Goal: Task Accomplishment & Management: Manage account settings

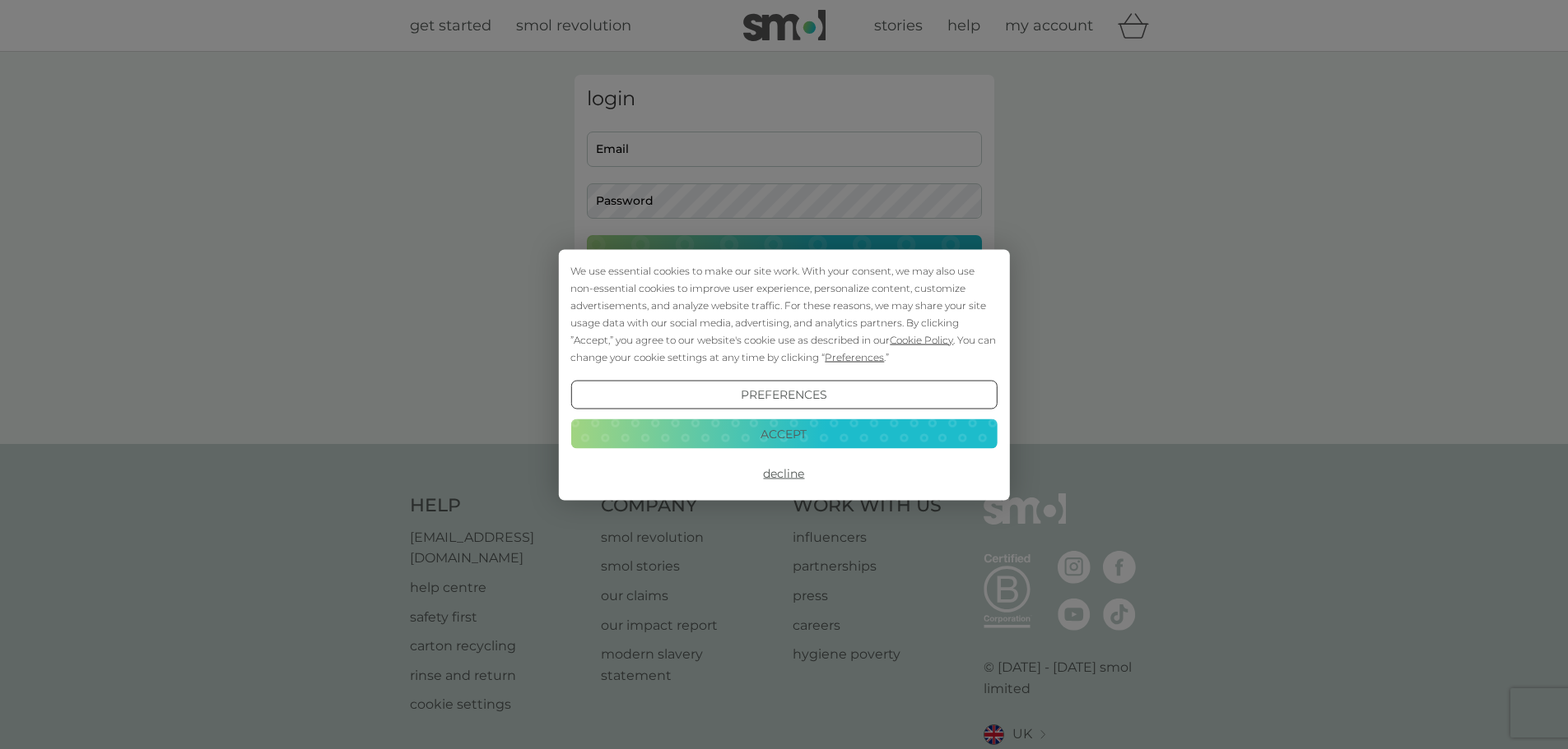
click at [773, 473] on button "Decline" at bounding box center [783, 474] width 426 height 30
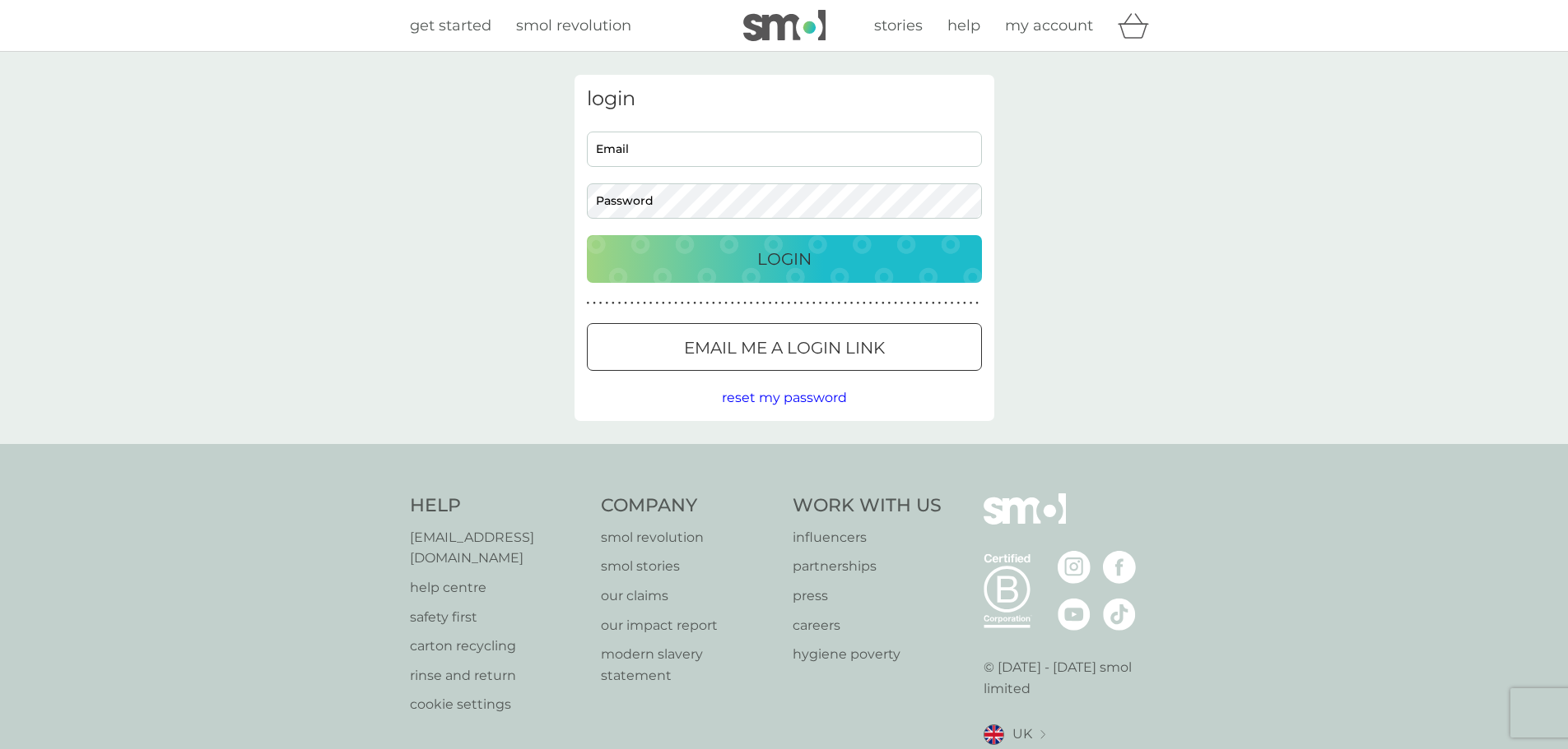
click at [639, 145] on input "Email" at bounding box center [784, 149] width 395 height 35
type input "[EMAIL_ADDRESS][DOMAIN_NAME]"
click at [775, 400] on span "reset my password" at bounding box center [785, 398] width 125 height 16
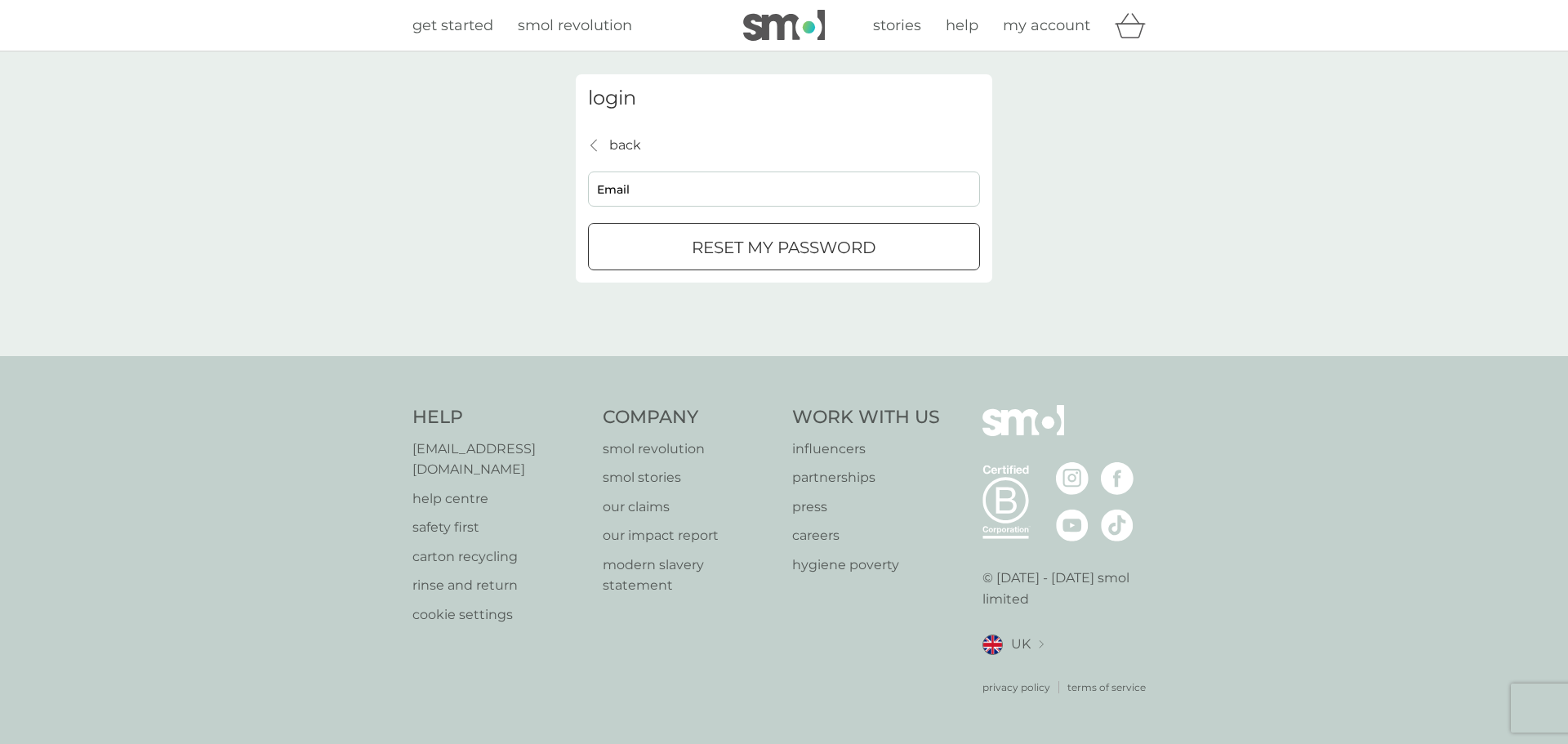
click at [744, 252] on p "reset my password" at bounding box center [784, 248] width 185 height 26
click at [631, 189] on input "Email" at bounding box center [784, 189] width 392 height 35
type input "c.a.rbts@btinternet.com"
click at [729, 251] on p "reset my password" at bounding box center [784, 248] width 185 height 26
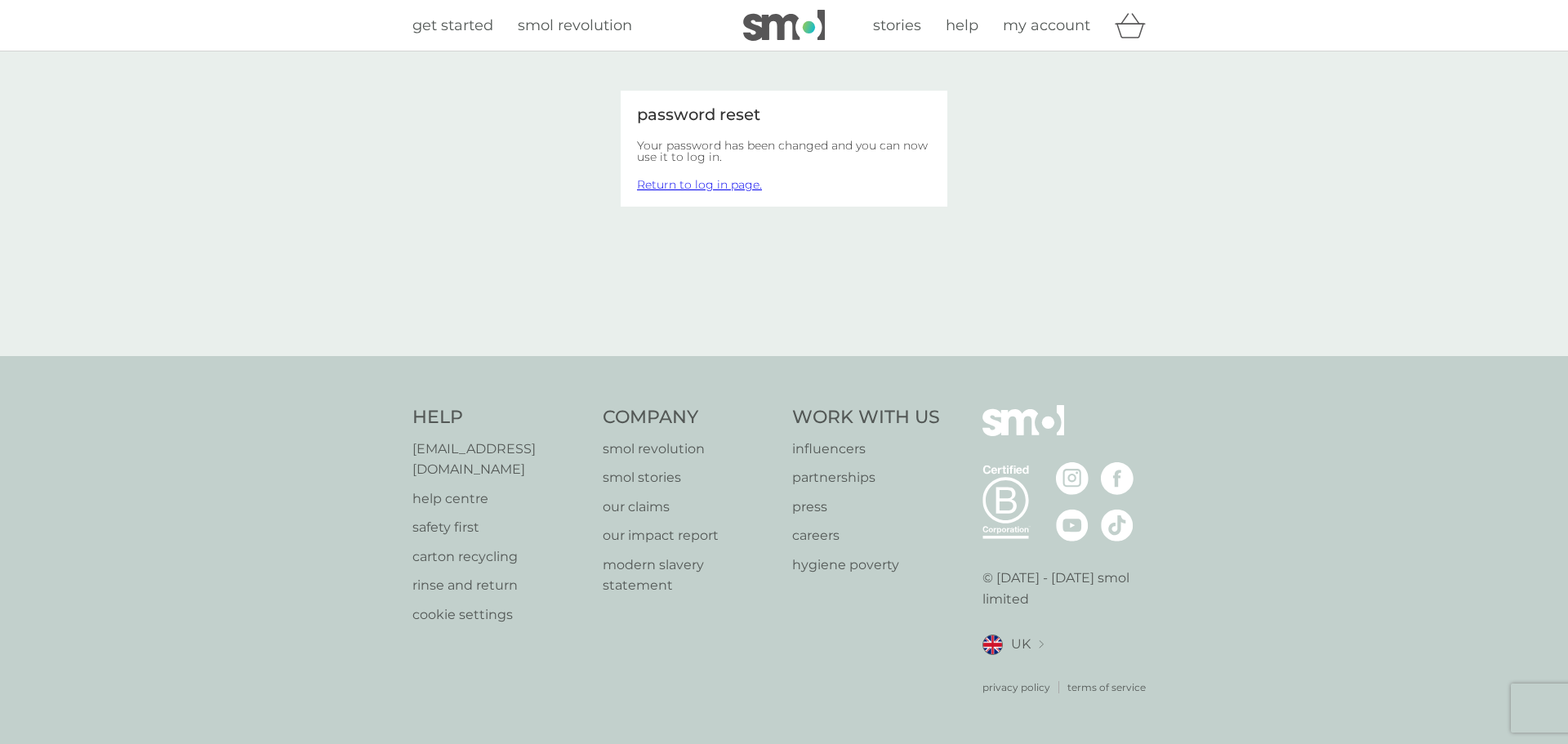
click at [707, 186] on link "Return to log in page." at bounding box center [699, 185] width 125 height 15
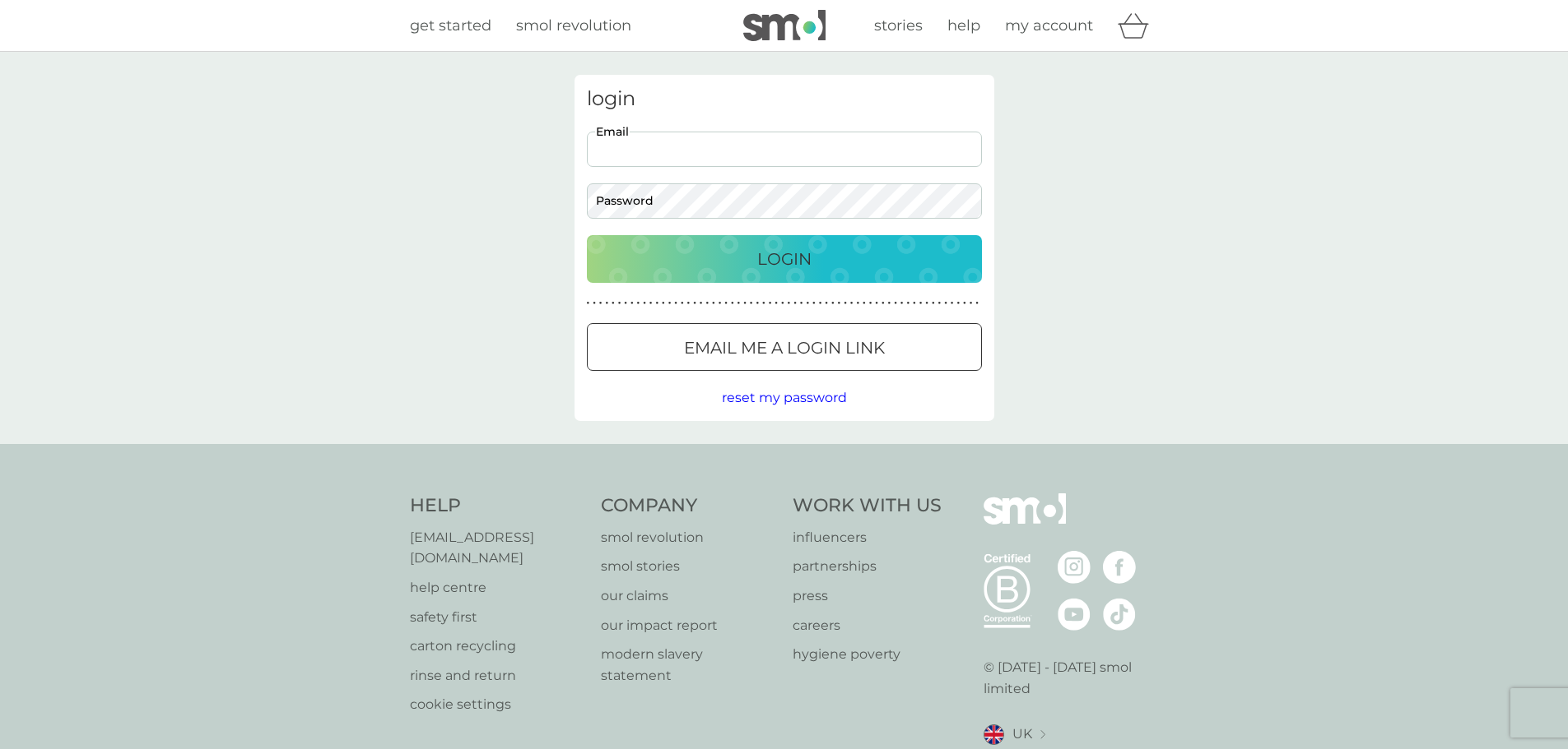
click at [658, 153] on input "Email" at bounding box center [784, 149] width 395 height 35
type input "[EMAIL_ADDRESS][DOMAIN_NAME]"
click at [757, 256] on p "Login" at bounding box center [784, 259] width 54 height 26
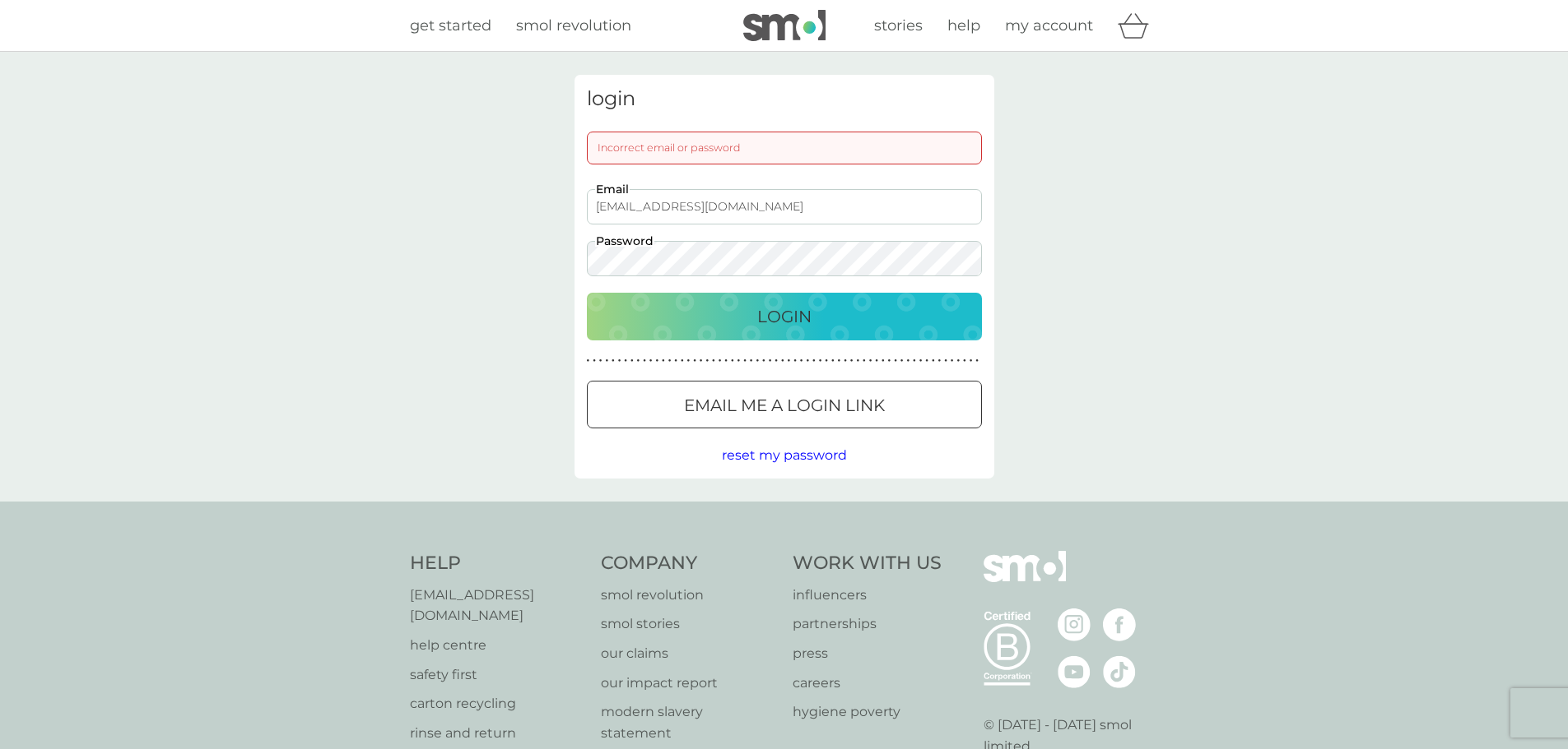
click at [583, 265] on div "c.a.rbts@btinternet.com Email Password" at bounding box center [784, 233] width 407 height 87
click at [791, 314] on p "Login" at bounding box center [784, 317] width 54 height 26
click at [790, 453] on span "reset my password" at bounding box center [785, 455] width 125 height 16
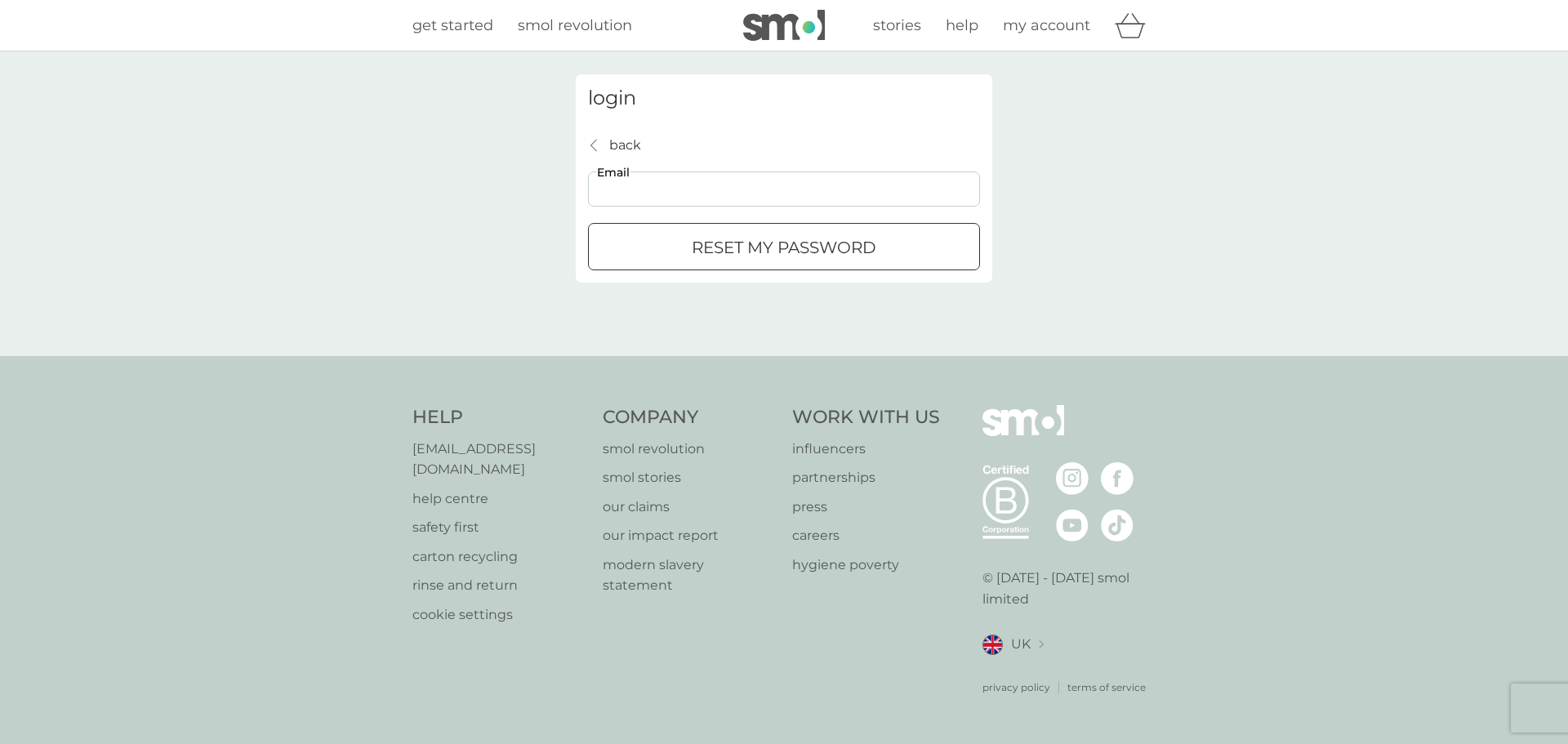
click at [641, 185] on input "Email" at bounding box center [784, 189] width 392 height 35
type input "c.a.rbts@btinternet.com"
click at [755, 245] on div "submit" at bounding box center [784, 248] width 58 height 17
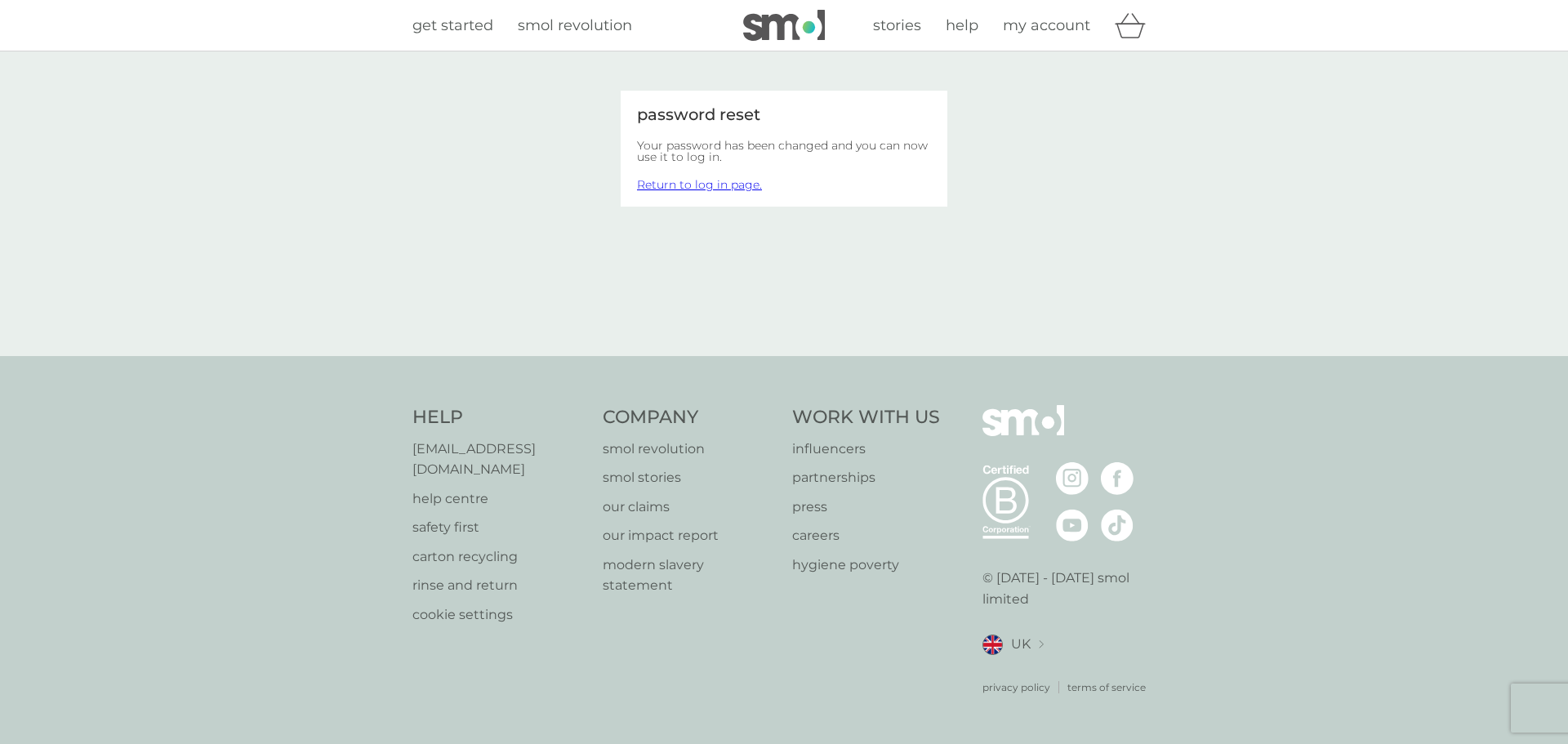
click at [701, 187] on link "Return to log in page." at bounding box center [699, 185] width 125 height 15
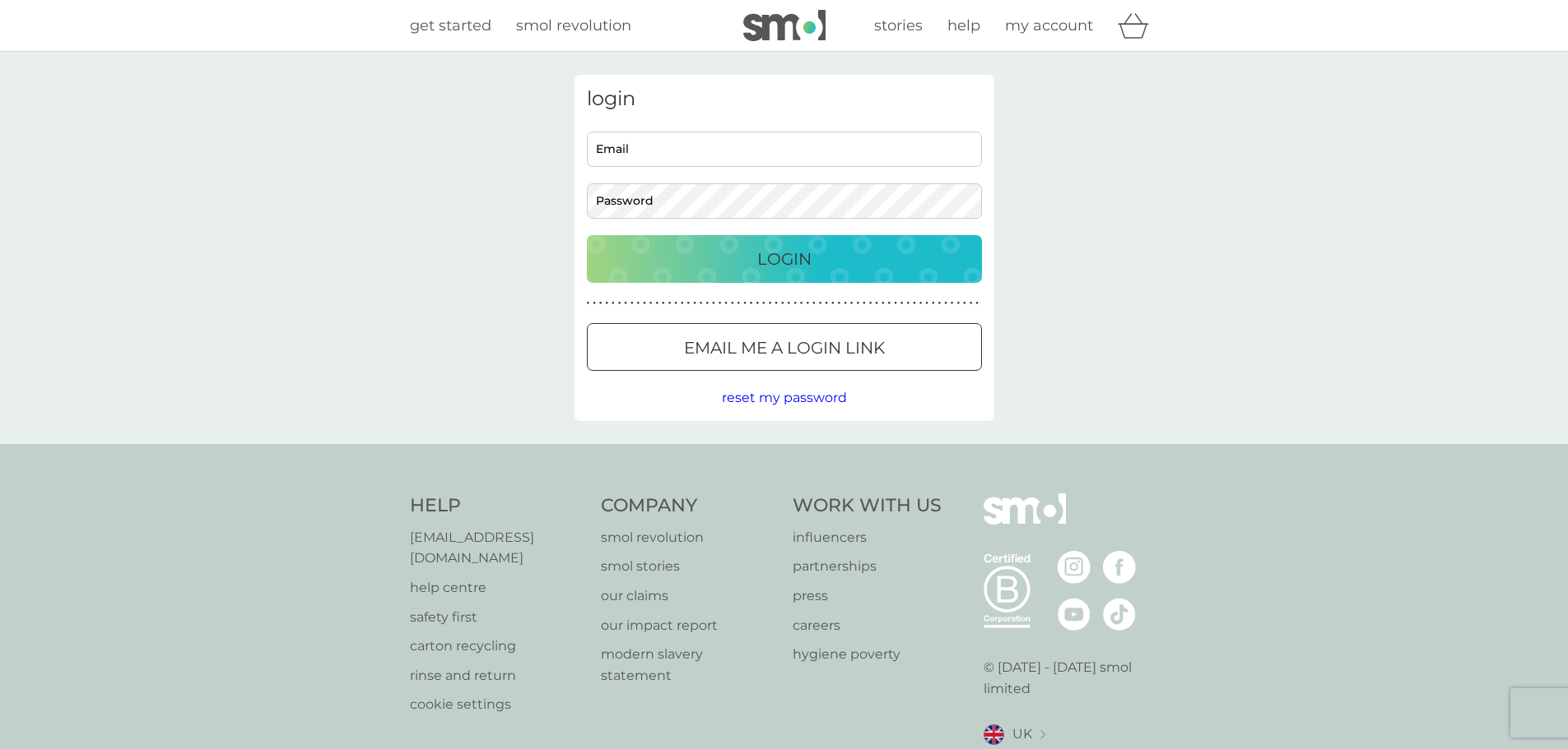
click at [673, 155] on input "Email" at bounding box center [784, 149] width 395 height 35
type input "c.a.rbts@btinternet.com"
click at [785, 257] on p "Login" at bounding box center [784, 259] width 54 height 26
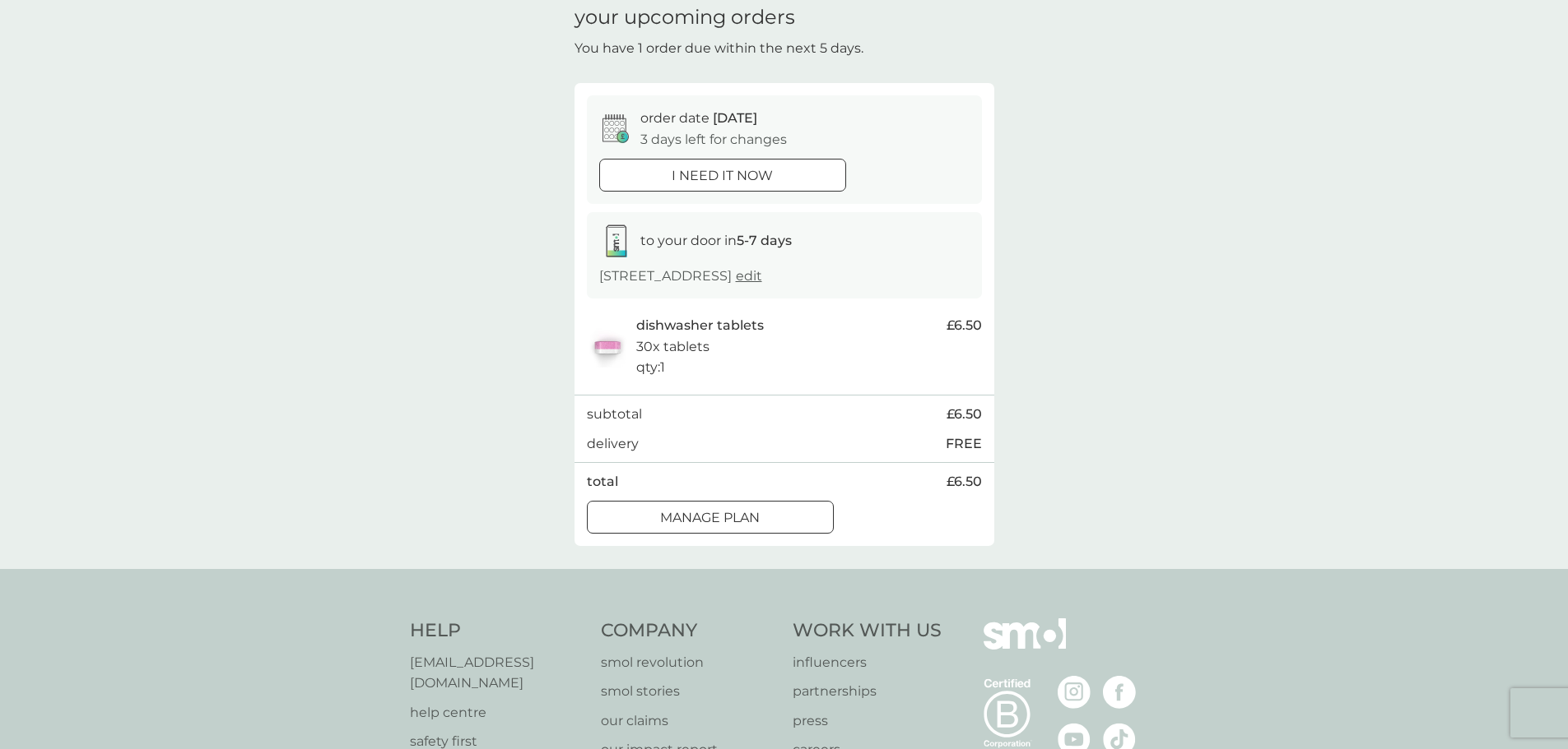
scroll to position [164, 0]
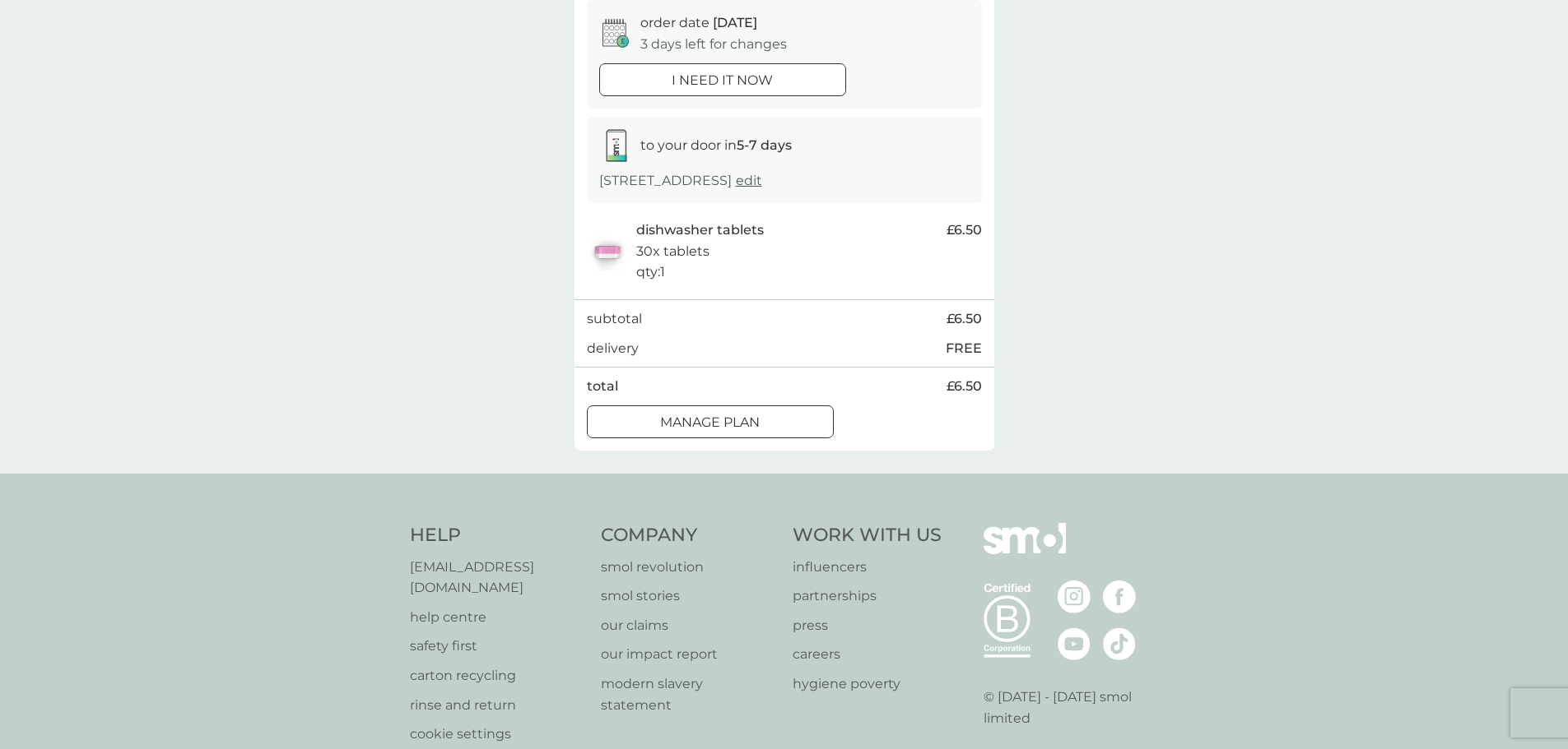
click at [778, 84] on div "i need it now" at bounding box center [722, 80] width 245 height 21
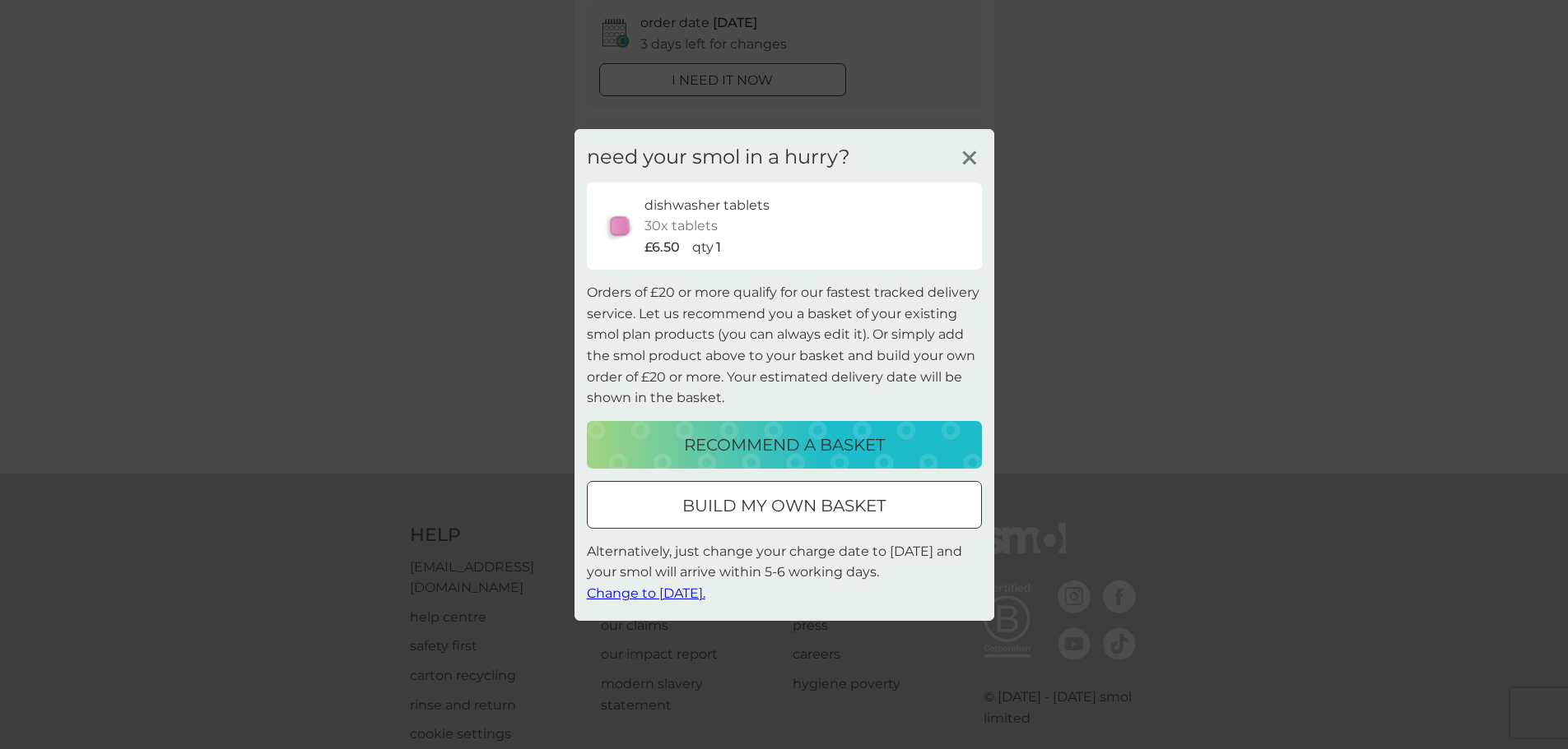
click at [970, 154] on icon at bounding box center [969, 157] width 24 height 24
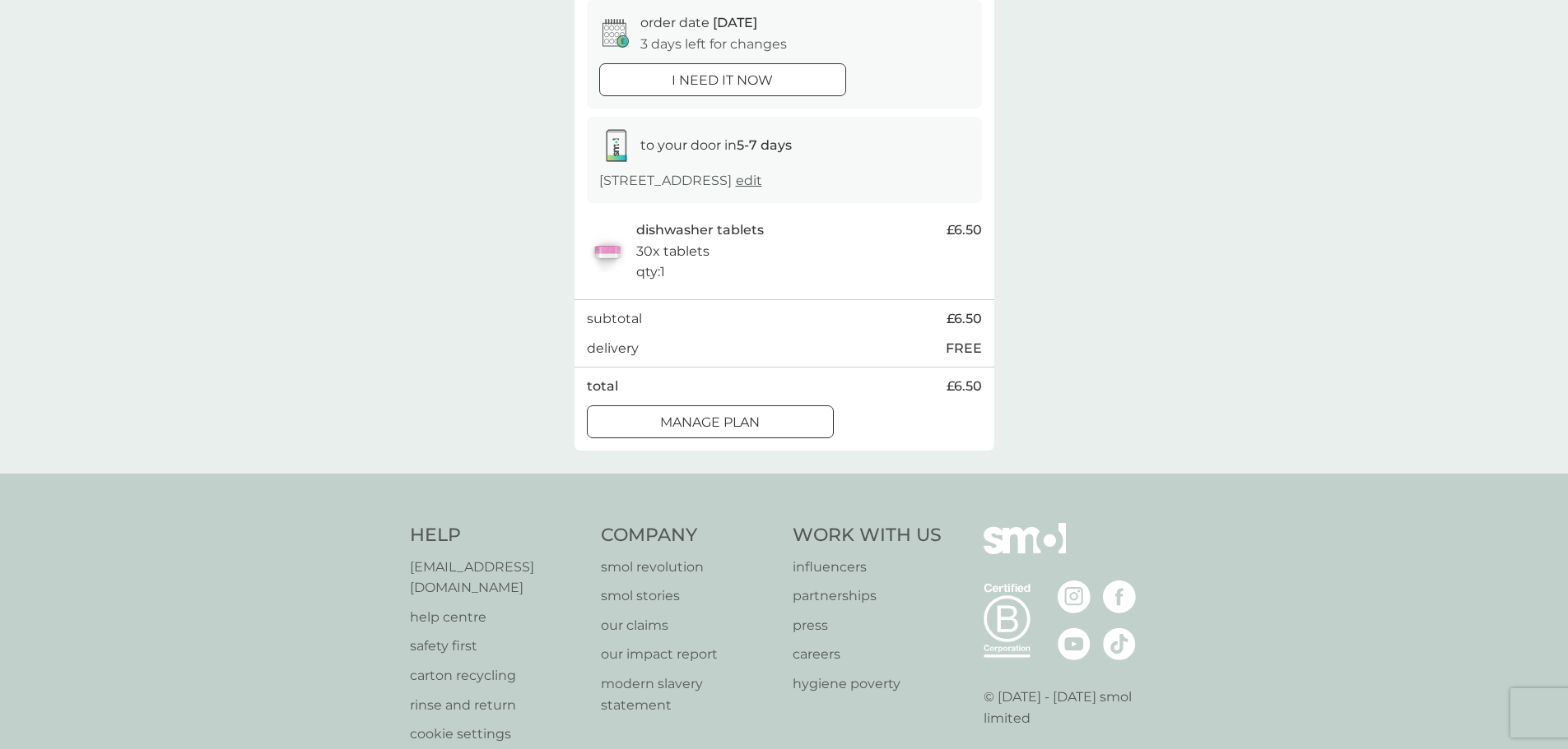
click at [719, 425] on div at bounding box center [709, 422] width 59 height 17
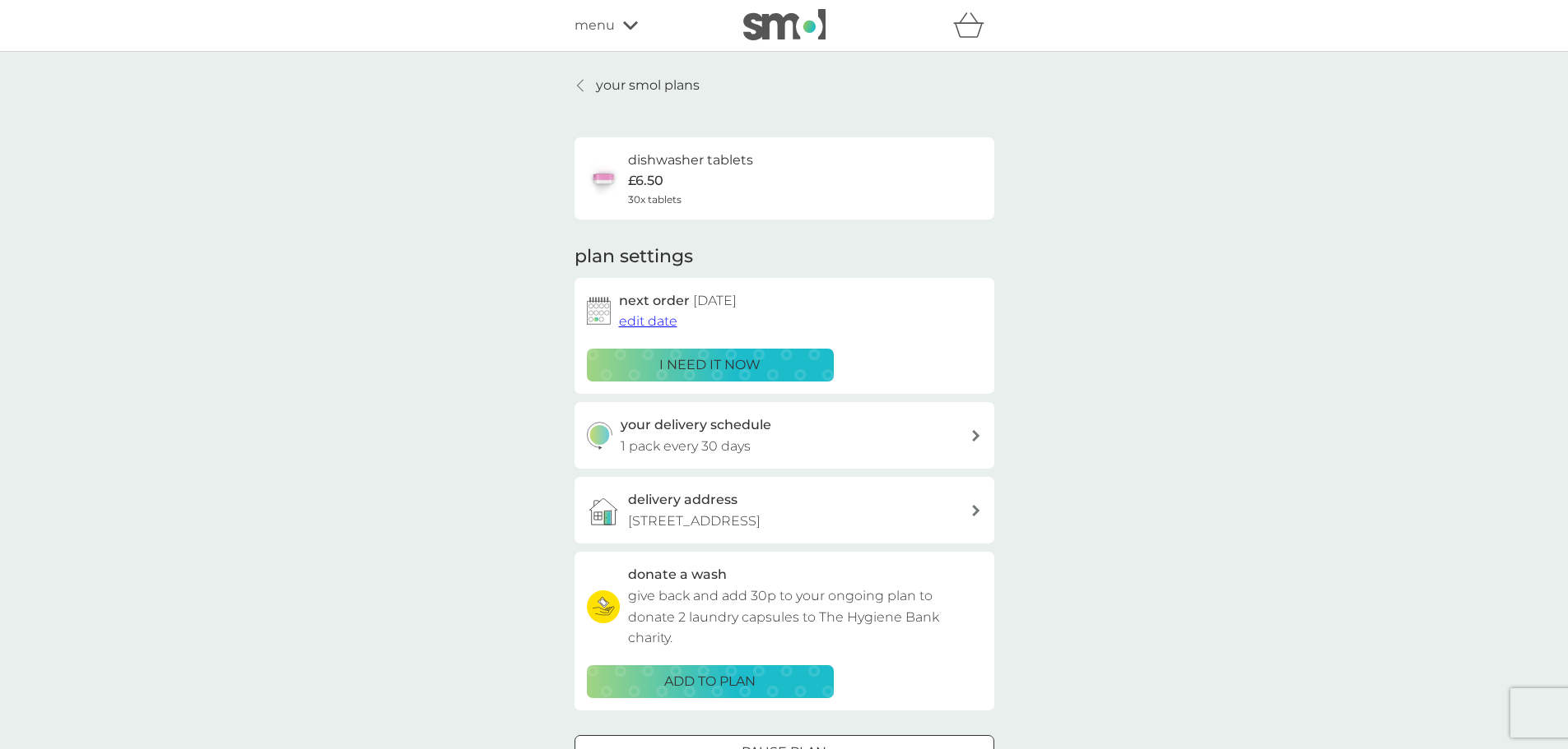
click at [972, 437] on icon at bounding box center [976, 436] width 8 height 11
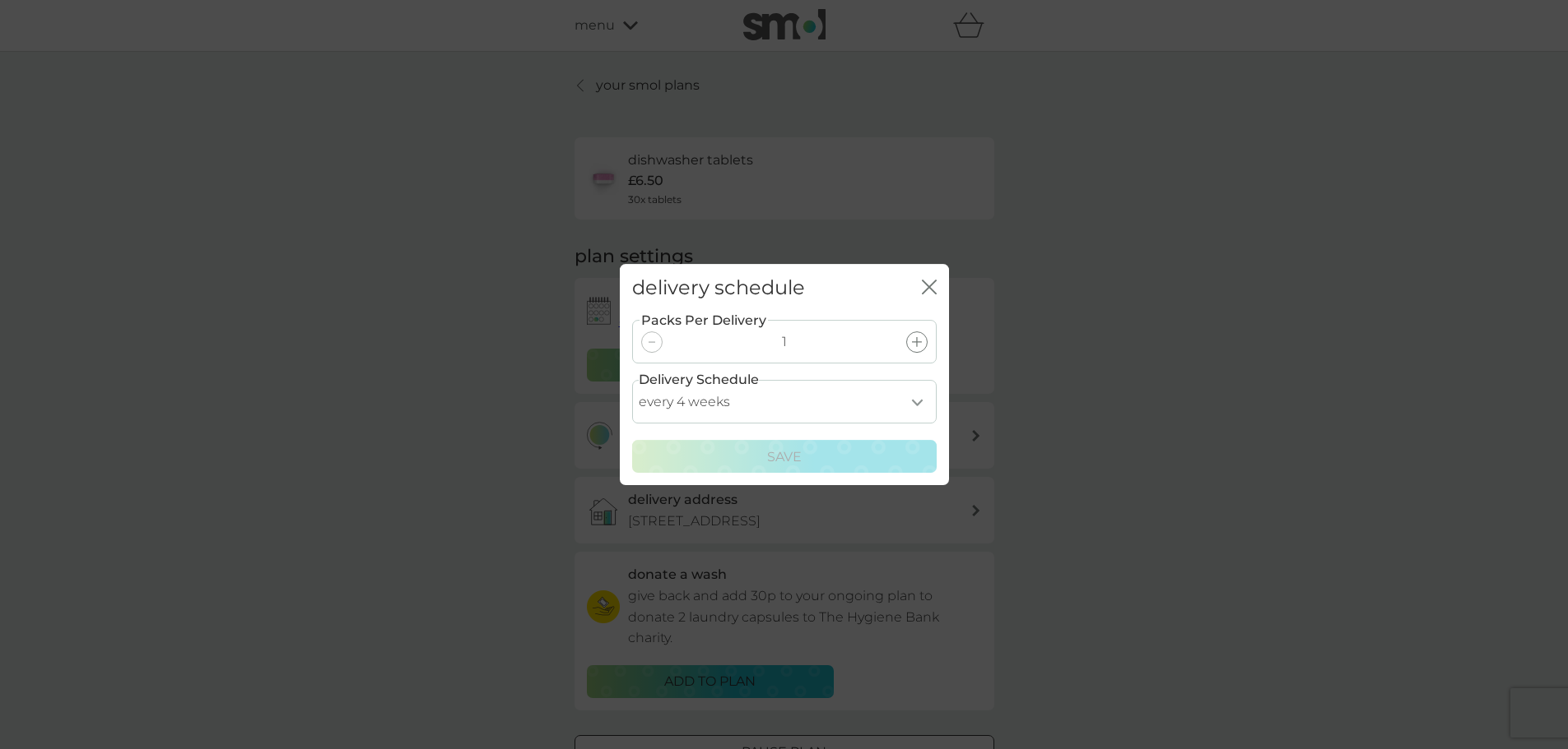
click at [919, 402] on select "every 1 week every 2 weeks every 3 weeks every 4 weeks every 5 weeks every 6 we…" at bounding box center [784, 402] width 305 height 44
select select "35"
click at [632, 380] on select "every 1 week every 2 weeks every 3 weeks every 4 weeks every 5 weeks every 6 we…" at bounding box center [784, 402] width 305 height 44
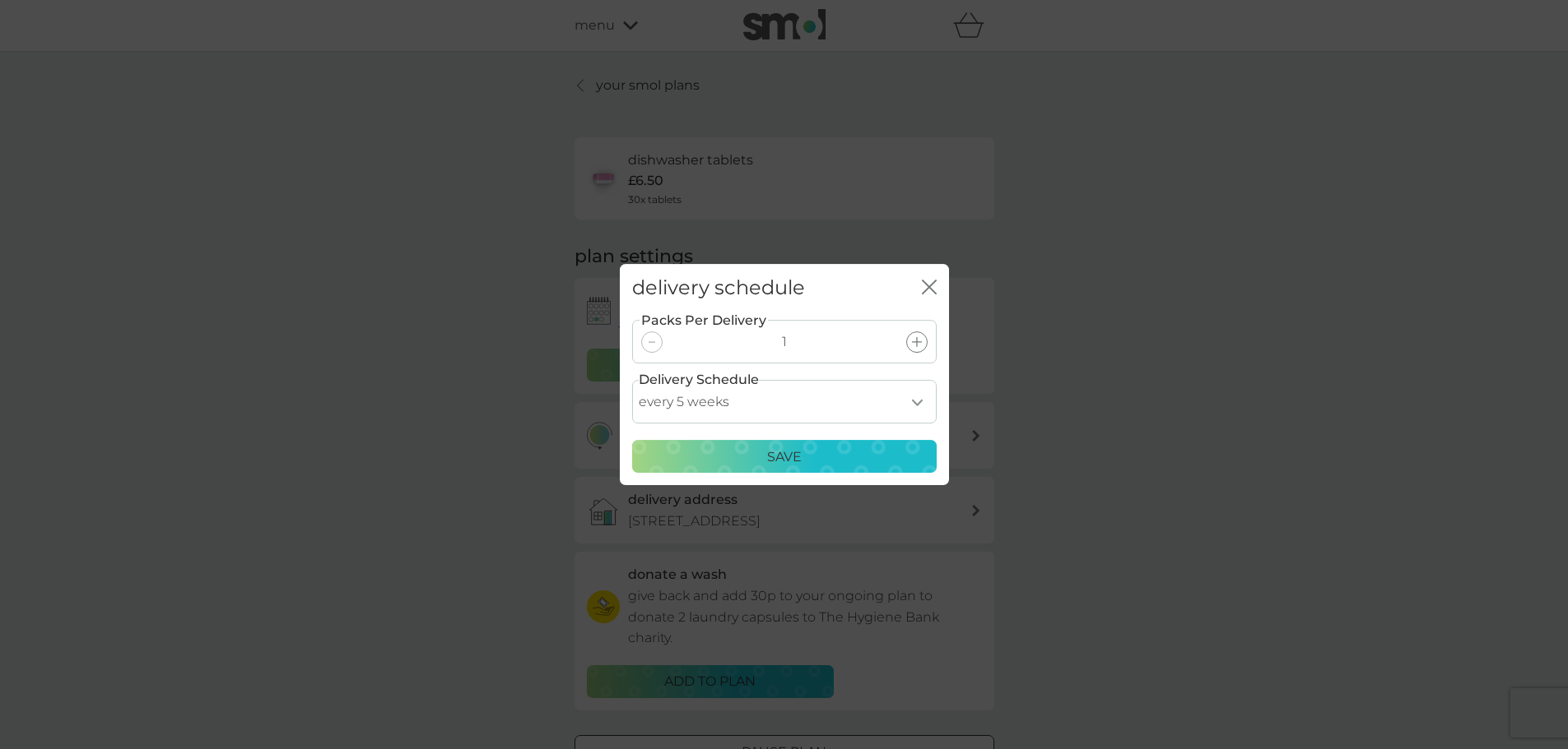
click at [794, 459] on p "Save" at bounding box center [784, 457] width 35 height 21
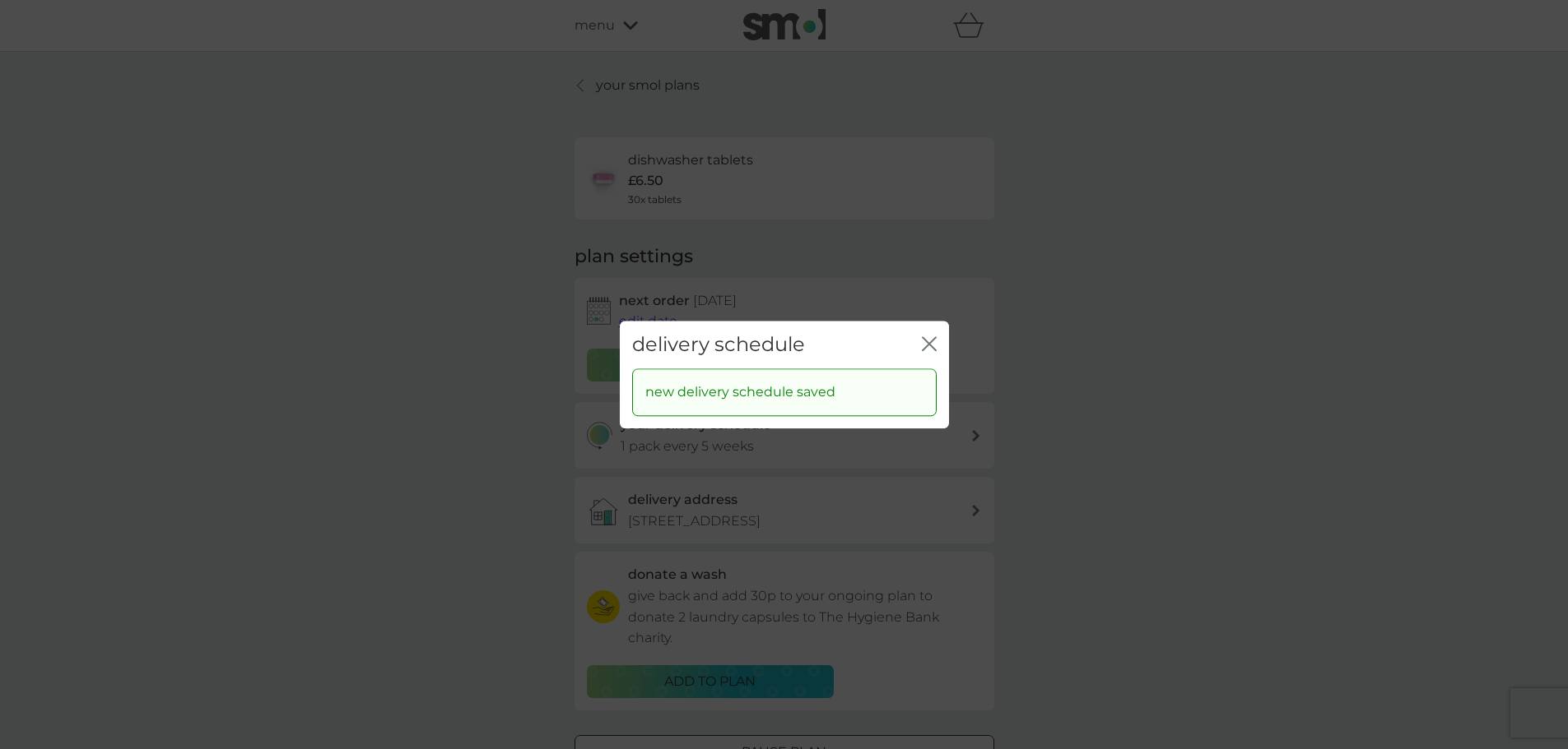
click at [926, 342] on icon "close" at bounding box center [930, 344] width 15 height 15
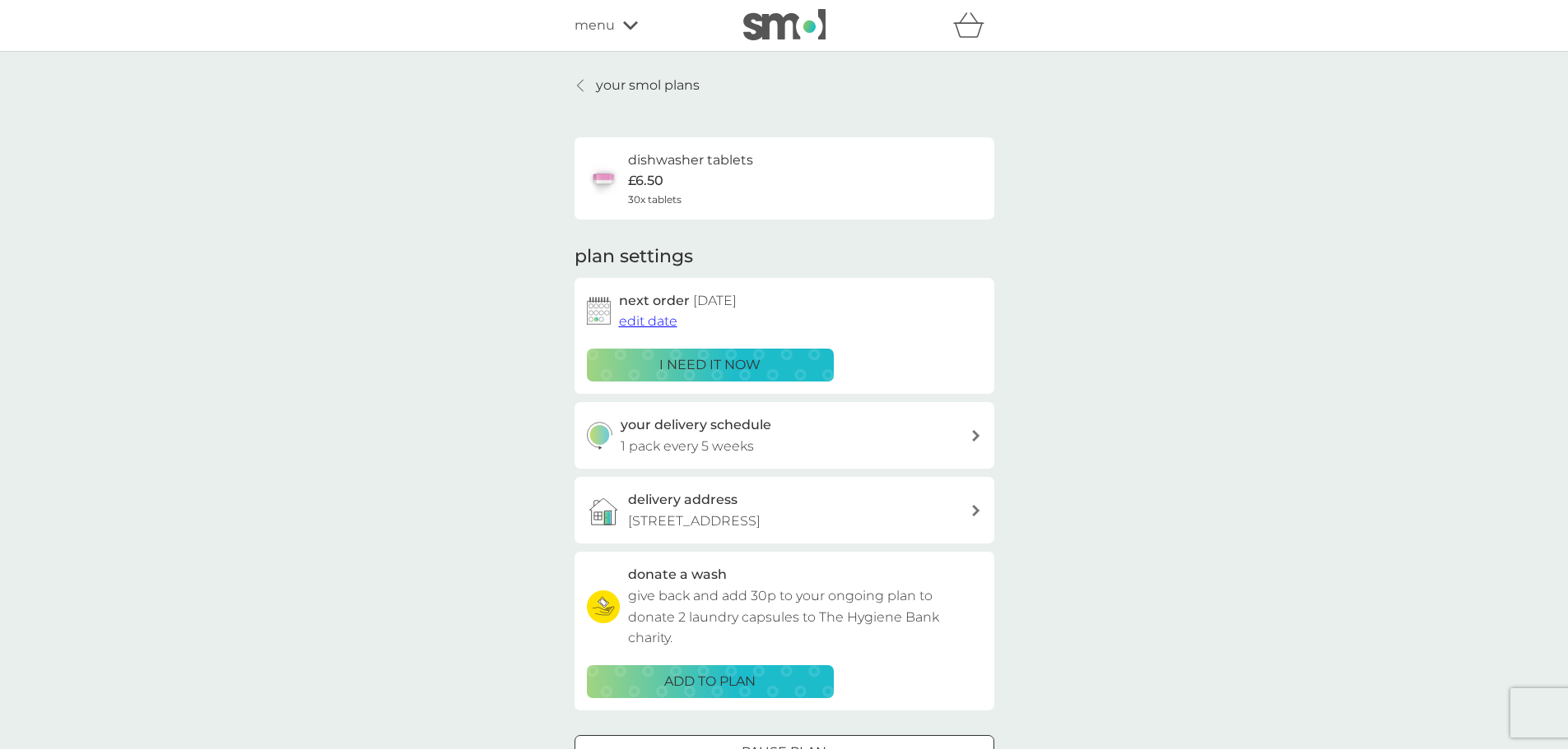
click at [961, 24] on icon "basket" at bounding box center [968, 24] width 31 height 25
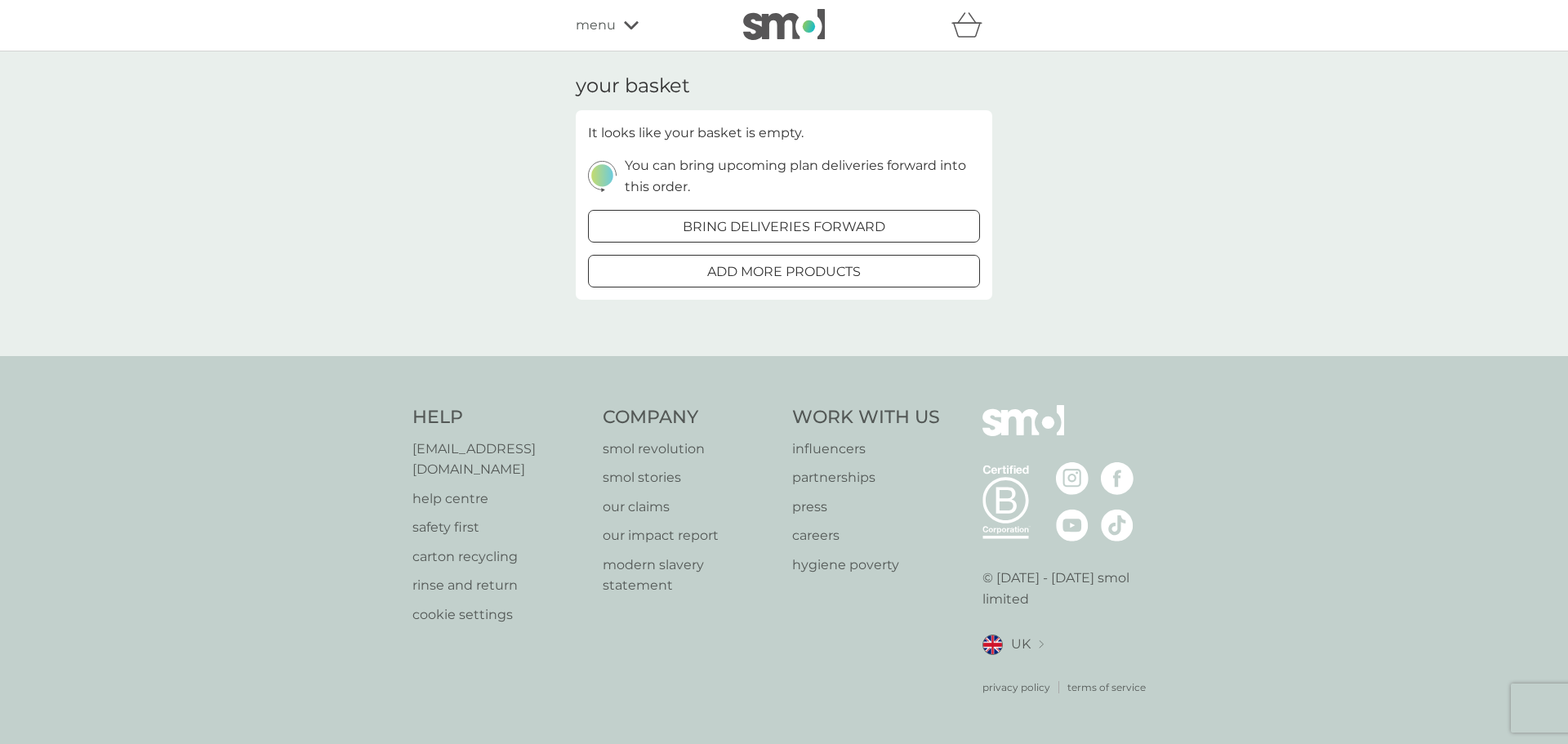
click at [530, 191] on div "your basket It looks like your basket is empty. You can bring upcoming plan del…" at bounding box center [784, 203] width 1568 height 305
click at [590, 28] on span "menu" at bounding box center [595, 25] width 40 height 21
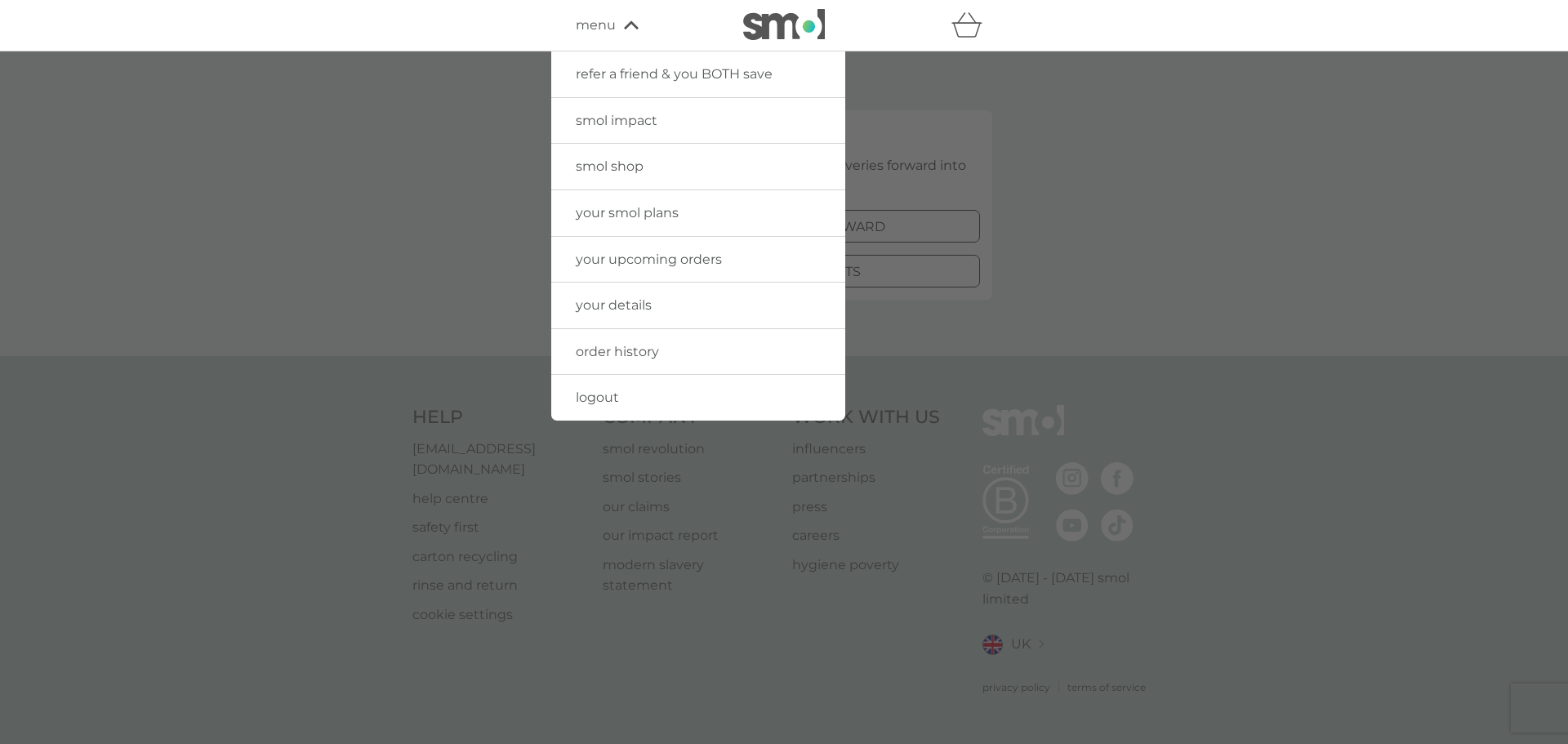
click at [590, 166] on span "smol shop" at bounding box center [609, 166] width 68 height 16
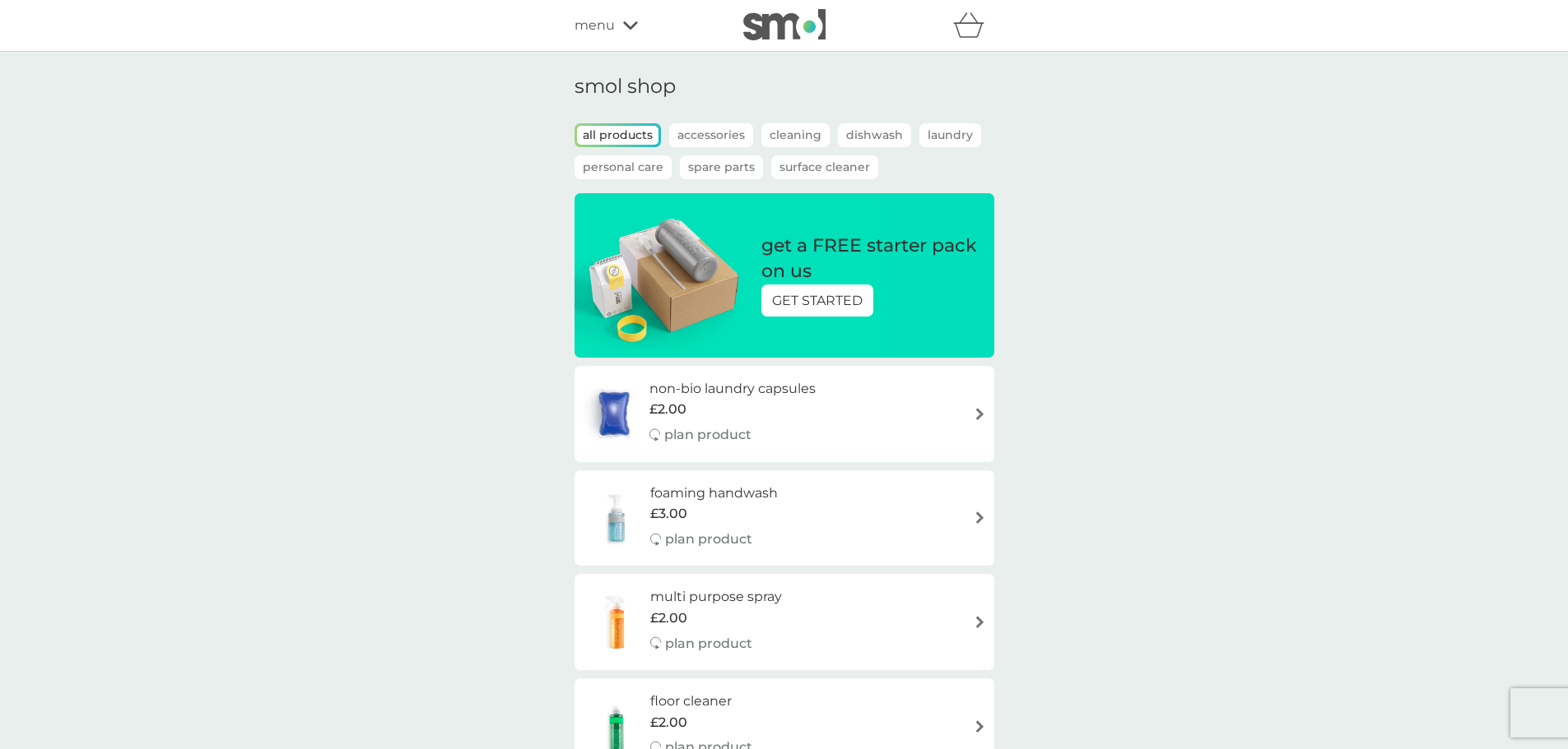
click at [802, 26] on img at bounding box center [784, 24] width 82 height 31
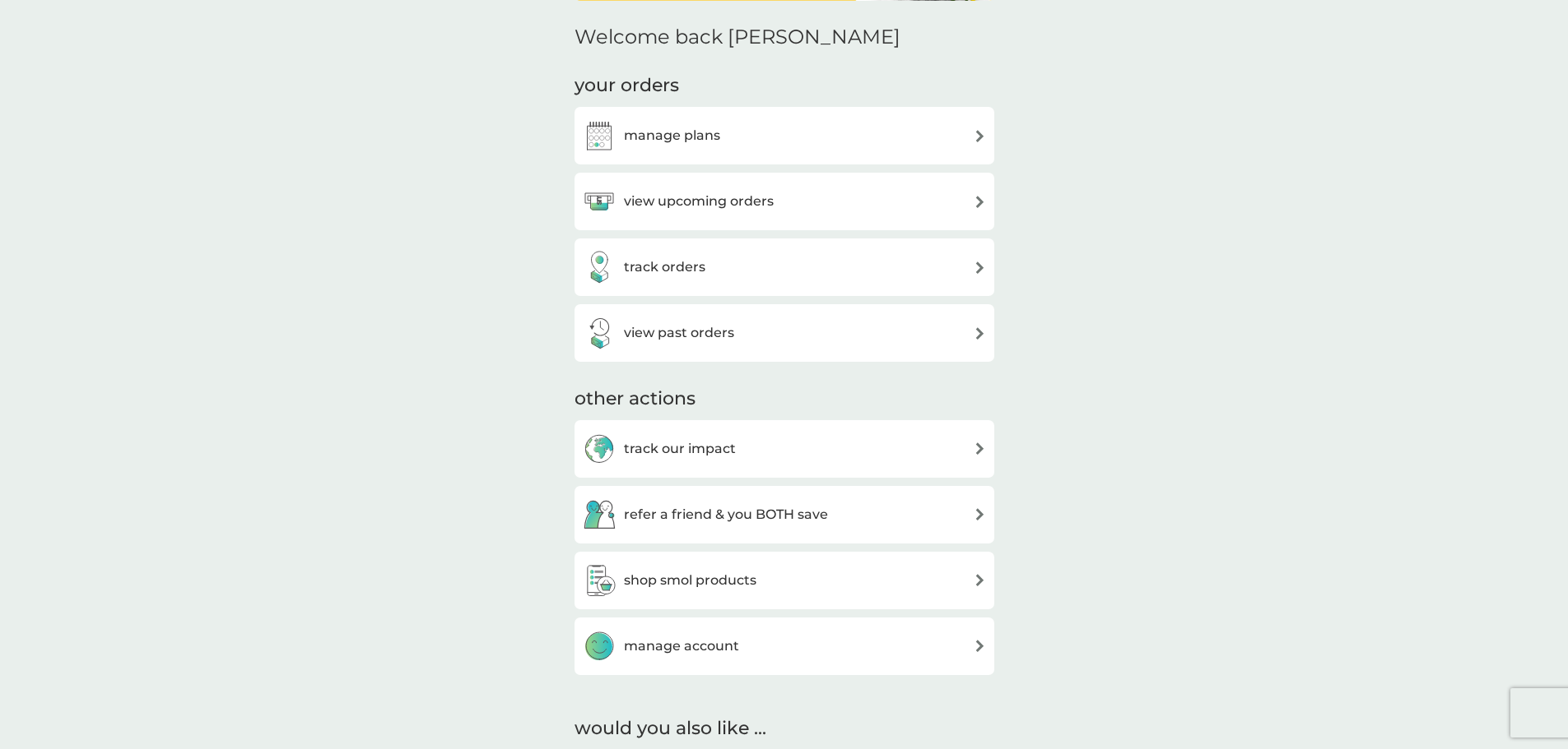
scroll to position [247, 0]
